Goal: Entertainment & Leisure: Consume media (video, audio)

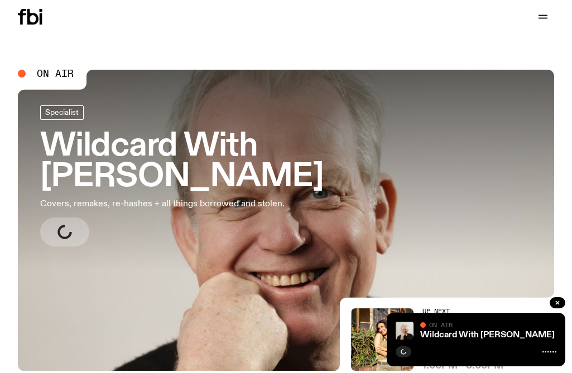
scroll to position [156, 0]
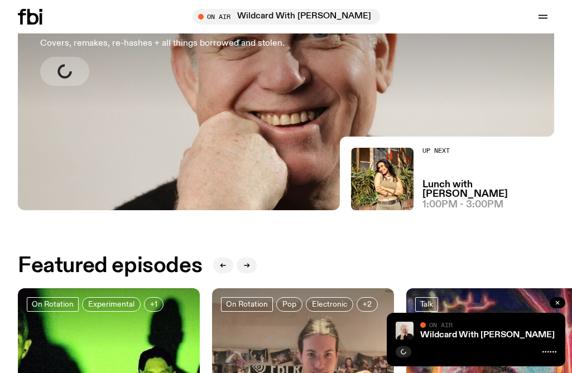
click at [558, 302] on icon "button" at bounding box center [557, 302] width 7 height 7
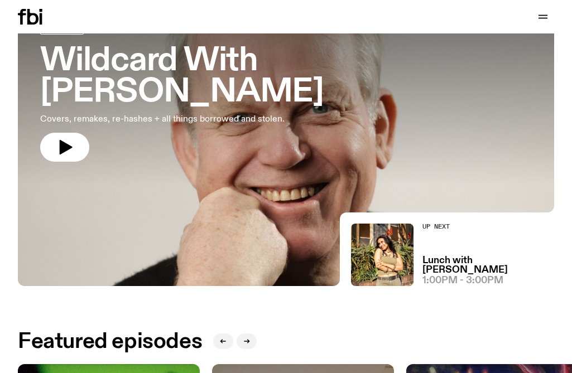
scroll to position [0, 0]
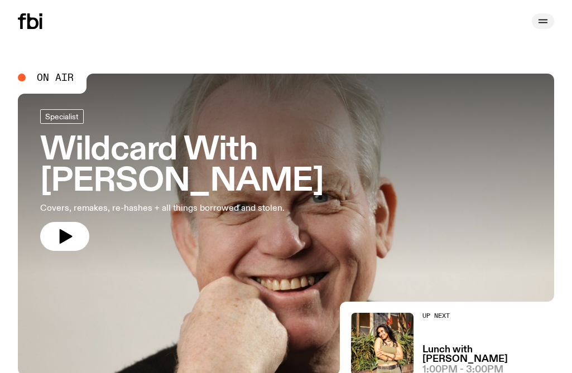
click at [540, 20] on icon "button" at bounding box center [542, 20] width 9 height 0
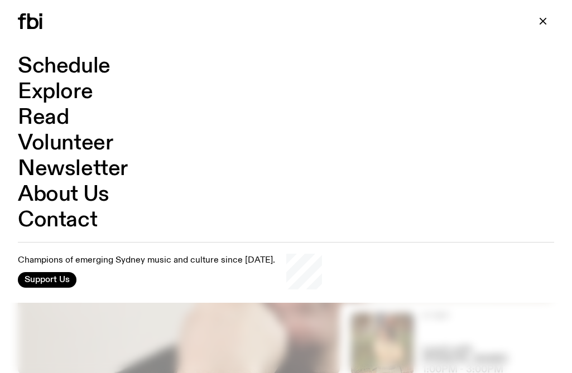
click at [47, 63] on link "Schedule" at bounding box center [64, 66] width 93 height 21
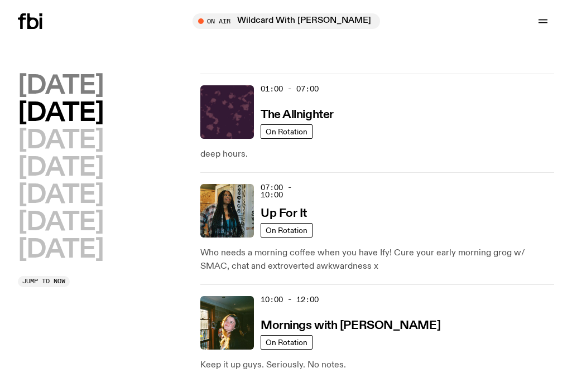
click at [55, 89] on h2 "[DATE]" at bounding box center [60, 86] width 85 height 25
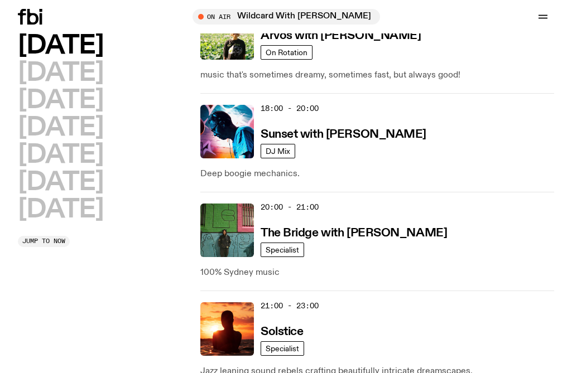
scroll to position [567, 0]
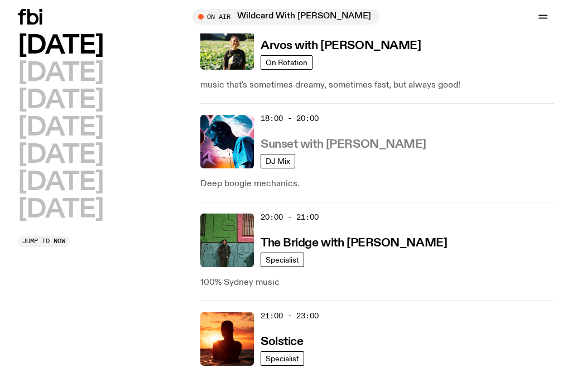
click at [297, 143] on h3 "Sunset with [PERSON_NAME]" at bounding box center [343, 145] width 166 height 12
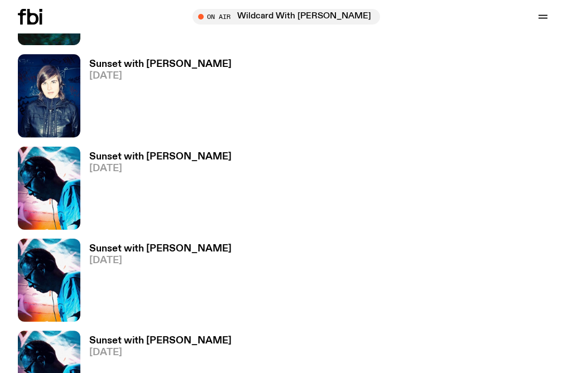
scroll to position [514, 0]
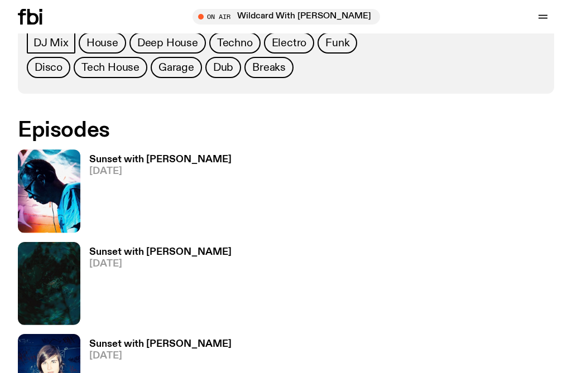
click at [157, 157] on h3 "Sunset with [PERSON_NAME]" at bounding box center [160, 159] width 142 height 9
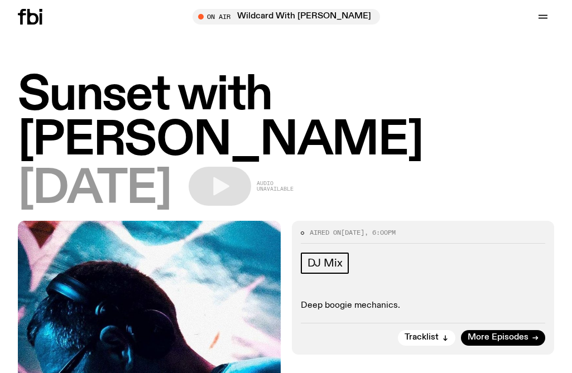
scroll to position [114, 0]
